Goal: Information Seeking & Learning: Learn about a topic

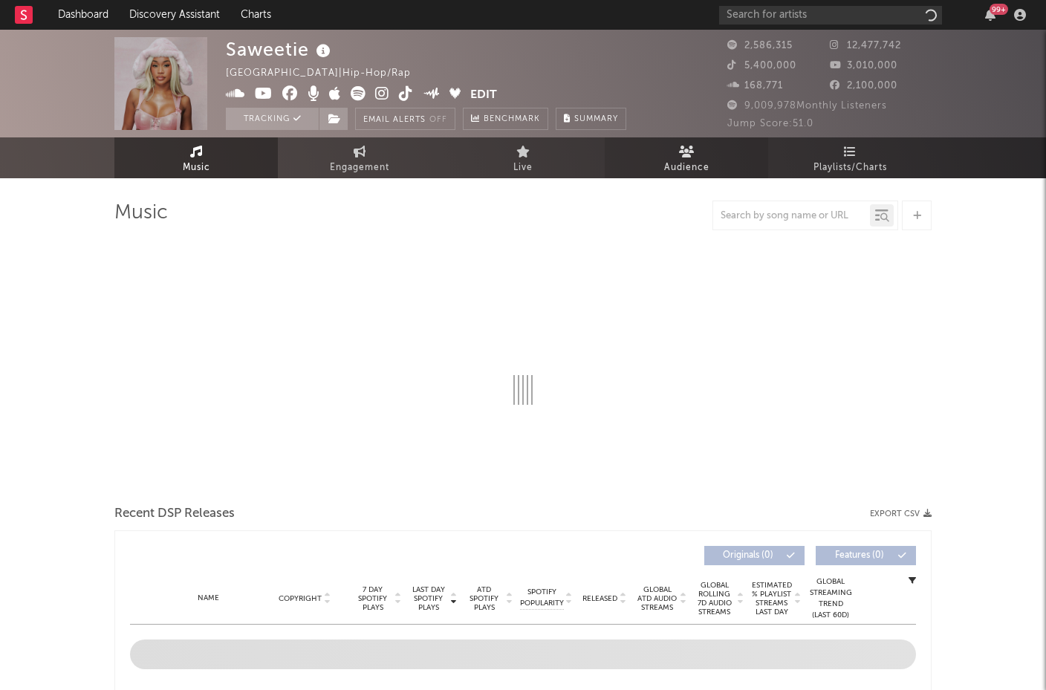
select select "6m"
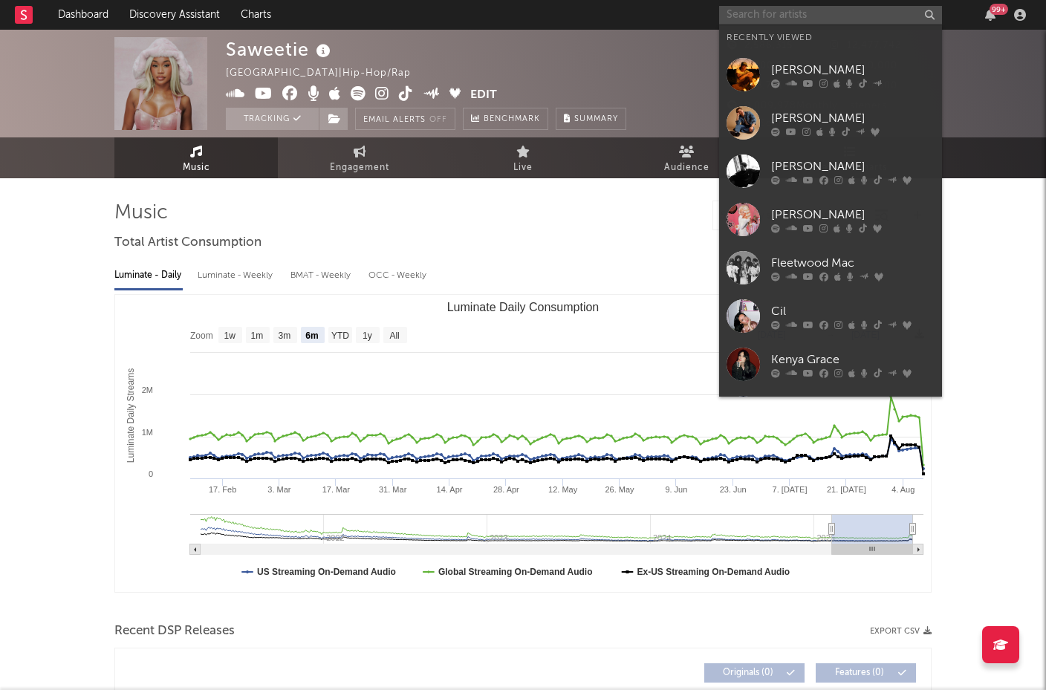
click at [772, 13] on input "text" at bounding box center [830, 15] width 223 height 19
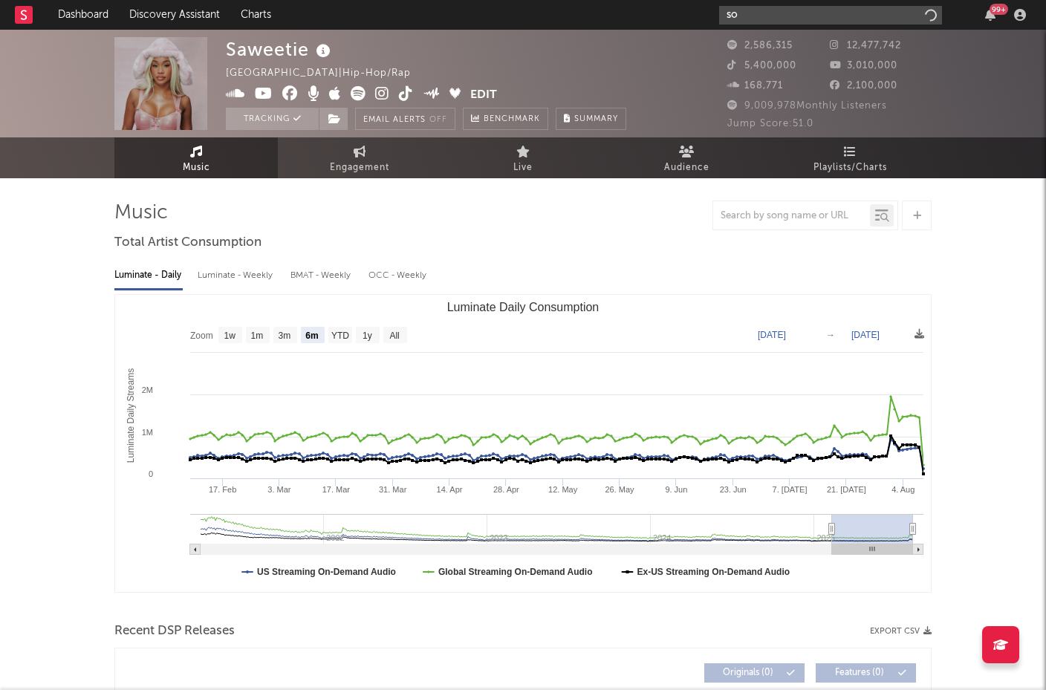
type input "s"
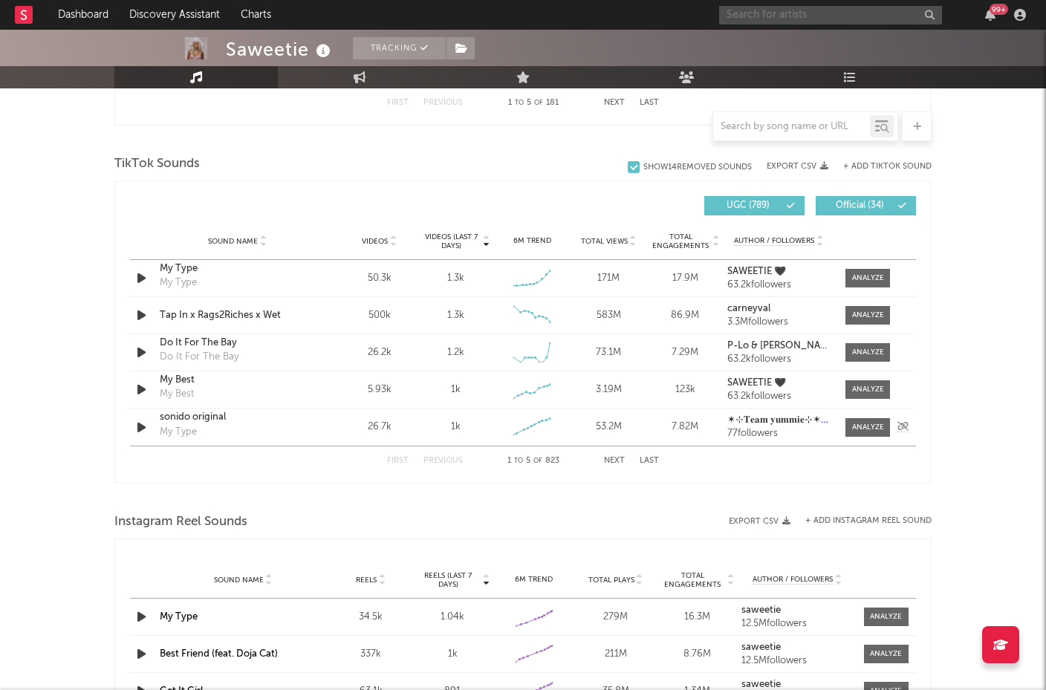
scroll to position [925, 0]
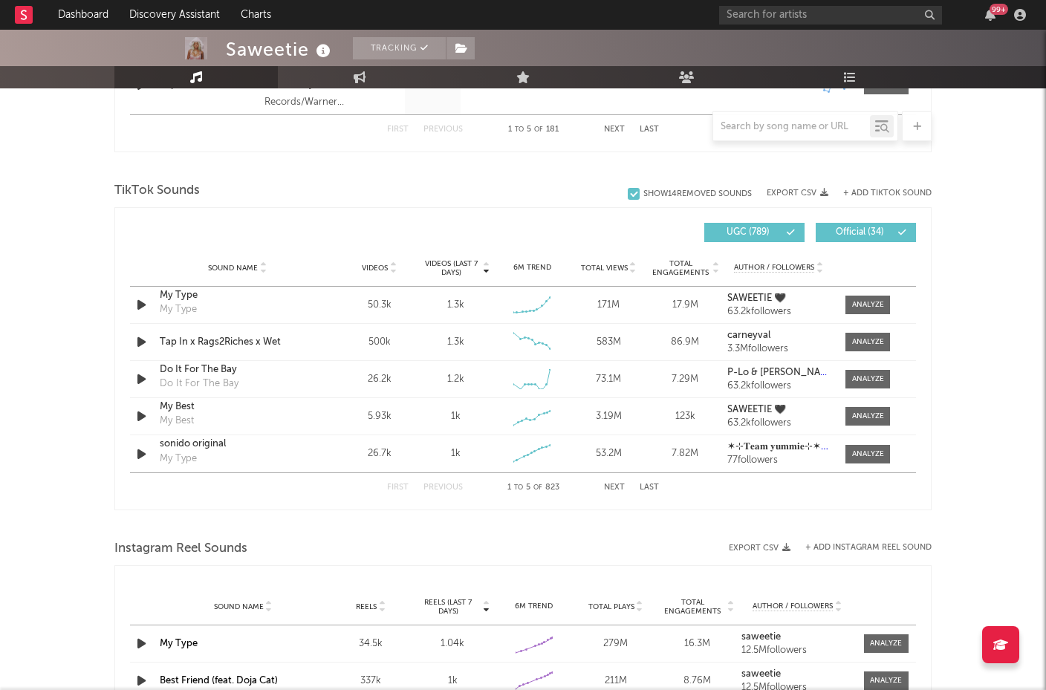
click at [775, 137] on div at bounding box center [805, 126] width 186 height 30
click at [773, 131] on input "text" at bounding box center [791, 127] width 157 height 12
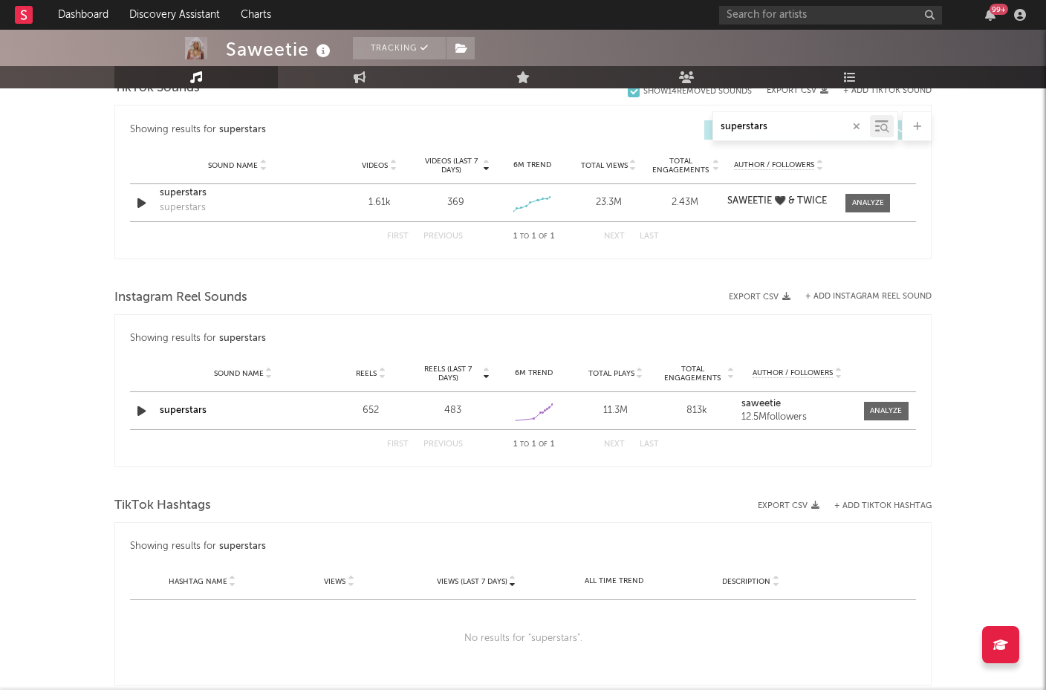
scroll to position [848, 0]
type input "superstars"
click at [180, 411] on link "superstars" at bounding box center [183, 411] width 47 height 10
drag, startPoint x: 785, startPoint y: 129, endPoint x: 647, endPoint y: 129, distance: 138.2
click at [657, 129] on div "superstars" at bounding box center [522, 126] width 817 height 30
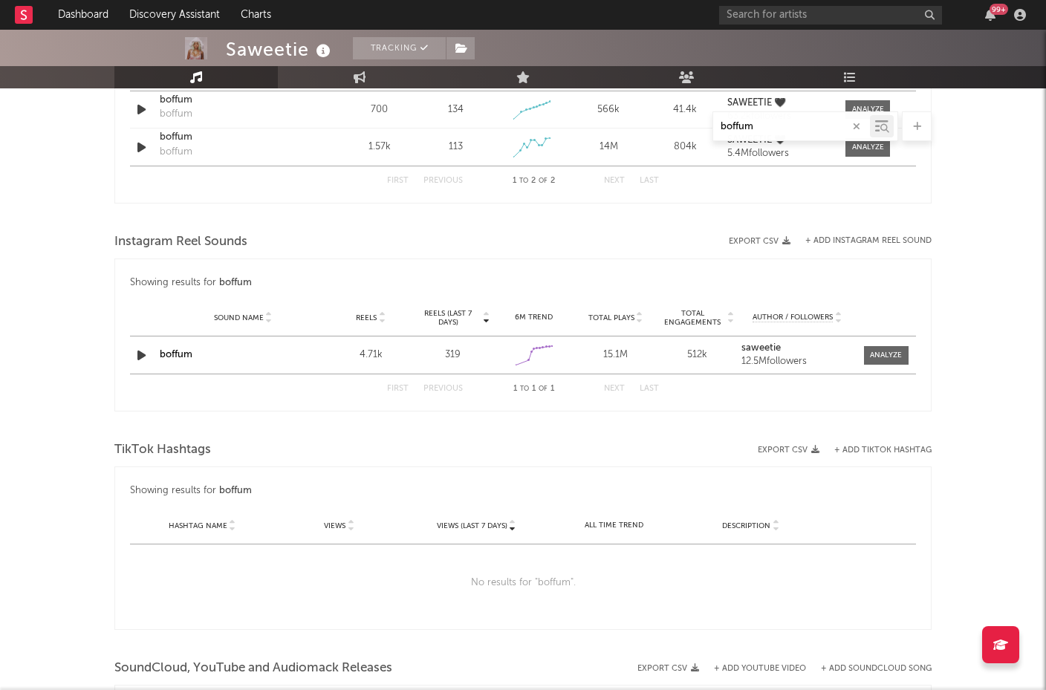
scroll to position [883, 0]
type input "boffum"
click at [205, 354] on div "boffum" at bounding box center [243, 354] width 166 height 15
click at [176, 354] on link "boffum" at bounding box center [176, 354] width 33 height 10
click at [813, 121] on input "boffum" at bounding box center [791, 127] width 157 height 12
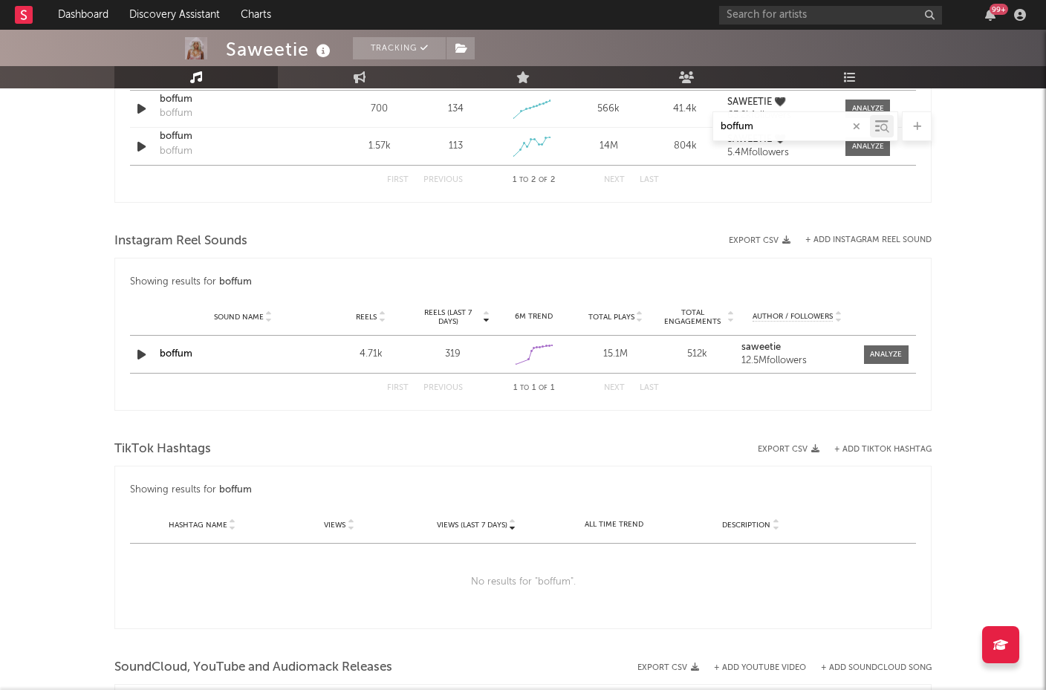
click at [853, 122] on icon "button" at bounding box center [856, 127] width 7 height 10
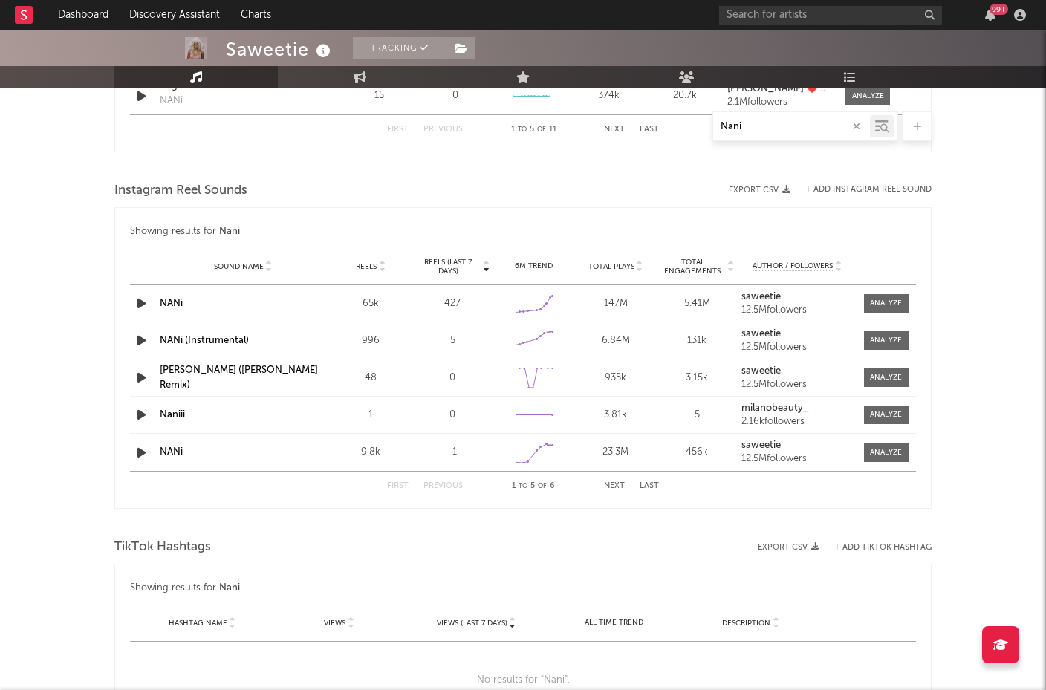
scroll to position [1284, 0]
click at [619, 486] on button "Next" at bounding box center [614, 485] width 21 height 8
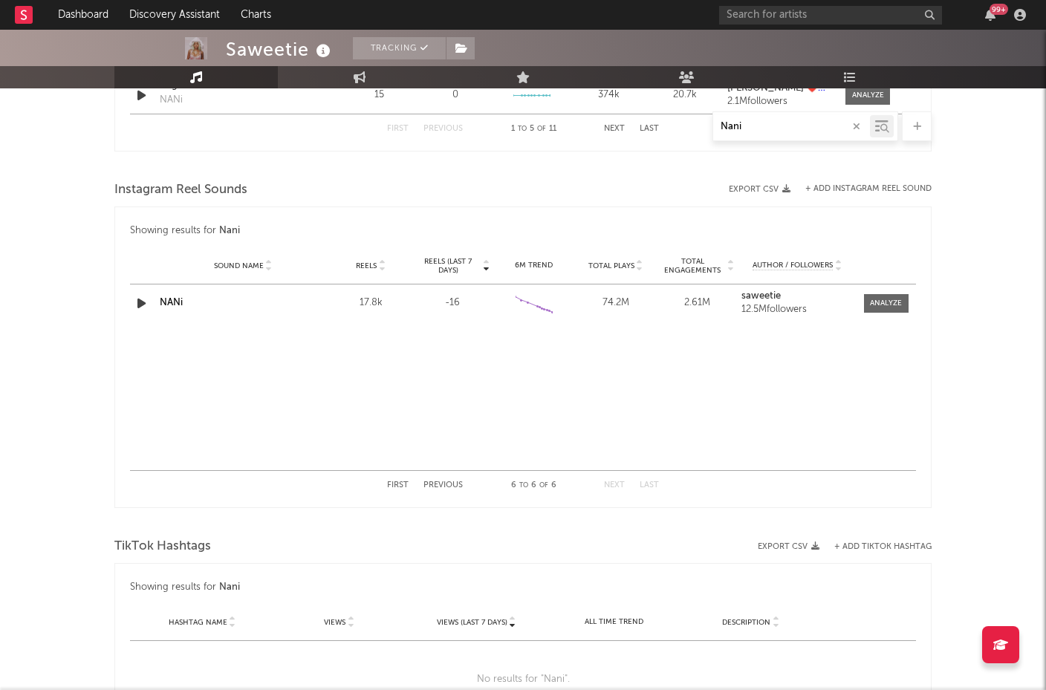
click at [394, 484] on button "First" at bounding box center [398, 485] width 22 height 8
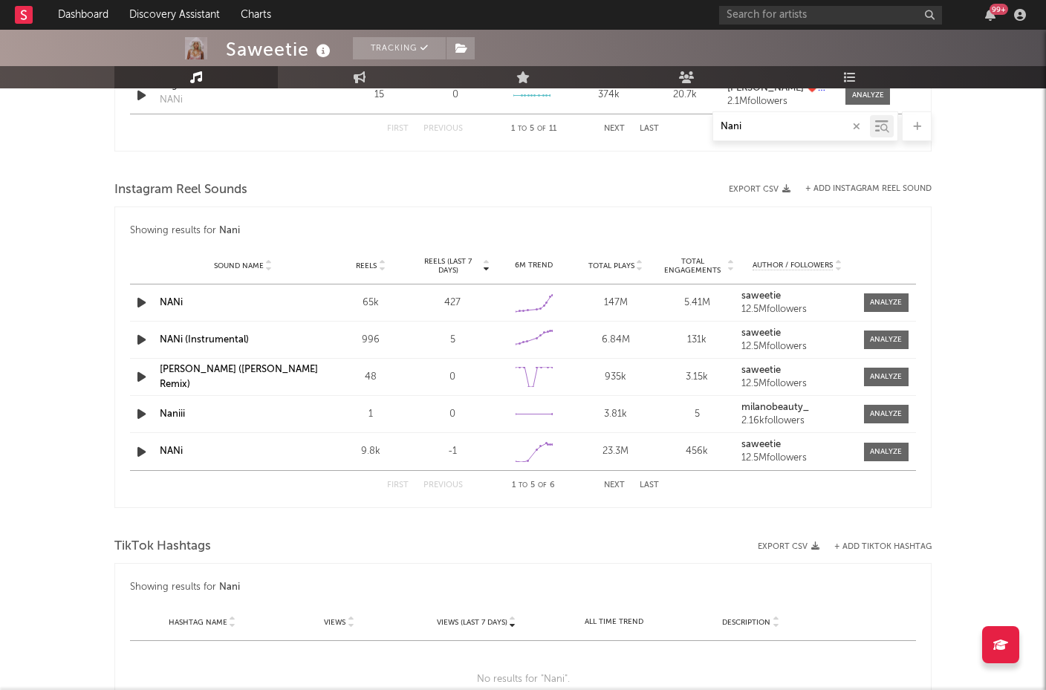
type input "Nani"
drag, startPoint x: 764, startPoint y: 130, endPoint x: 618, endPoint y: 126, distance: 145.6
click at [625, 129] on div "Nani" at bounding box center [522, 126] width 817 height 30
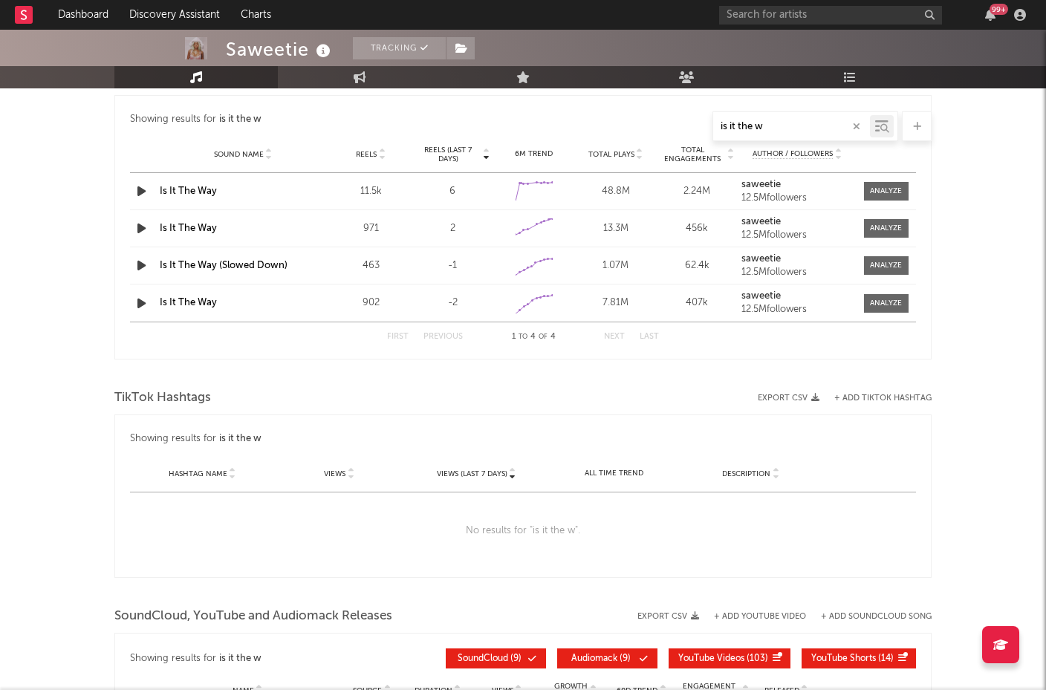
type input "is it the w"
click at [699, 156] on span "Total Engagements" at bounding box center [692, 155] width 65 height 18
drag, startPoint x: 768, startPoint y: 126, endPoint x: 579, endPoint y: 85, distance: 193.0
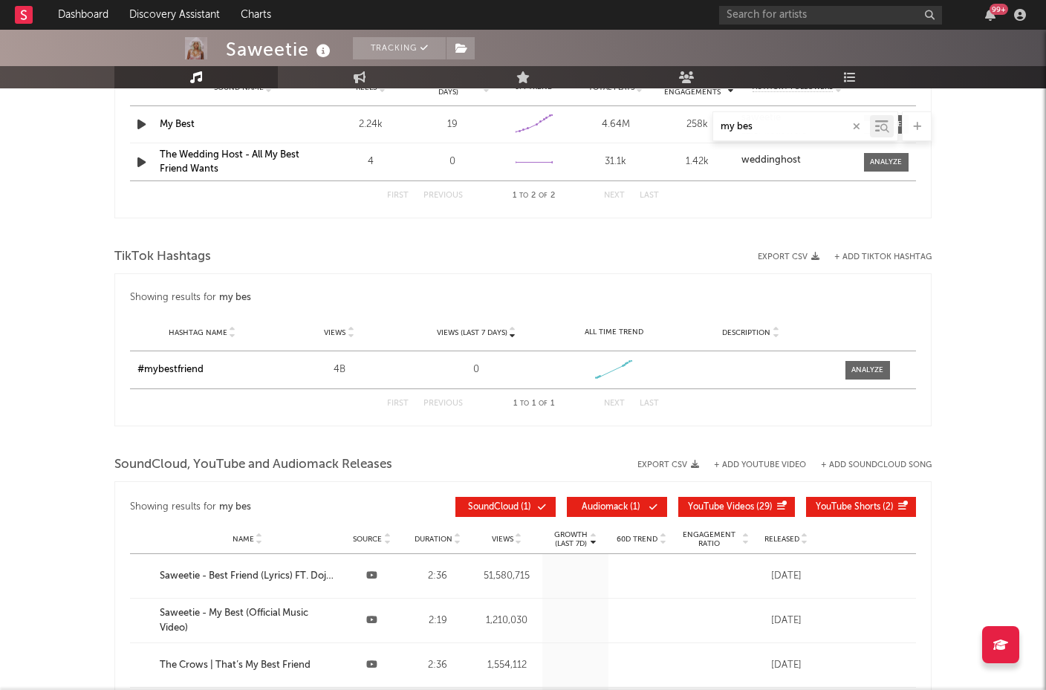
scroll to position [1105, 0]
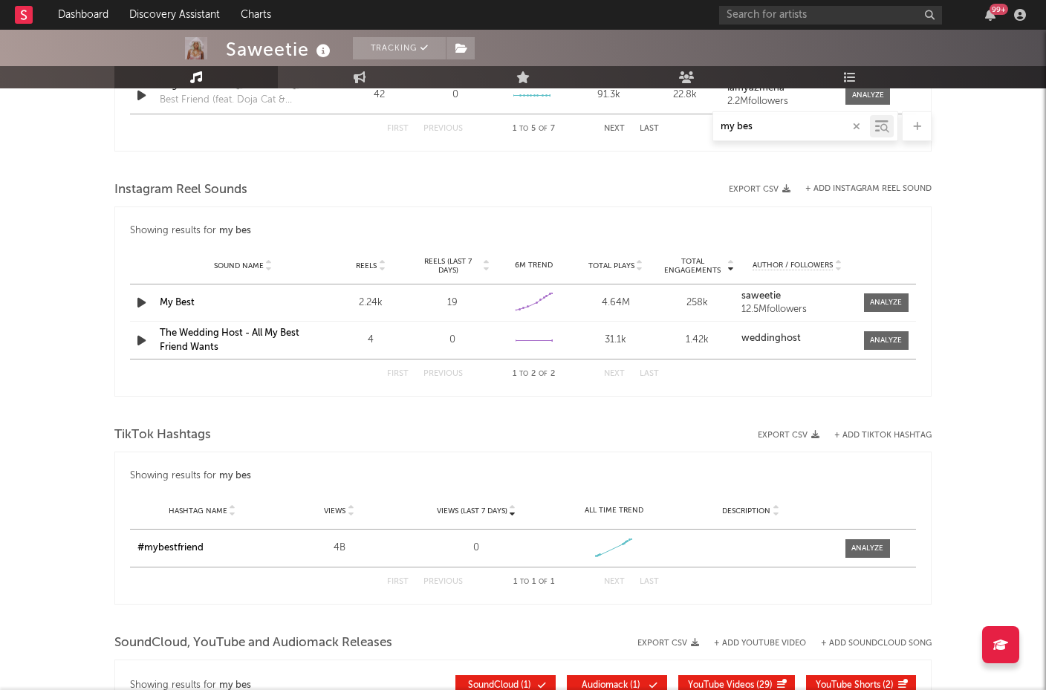
type input "my bes"
